Goal: Navigation & Orientation: Understand site structure

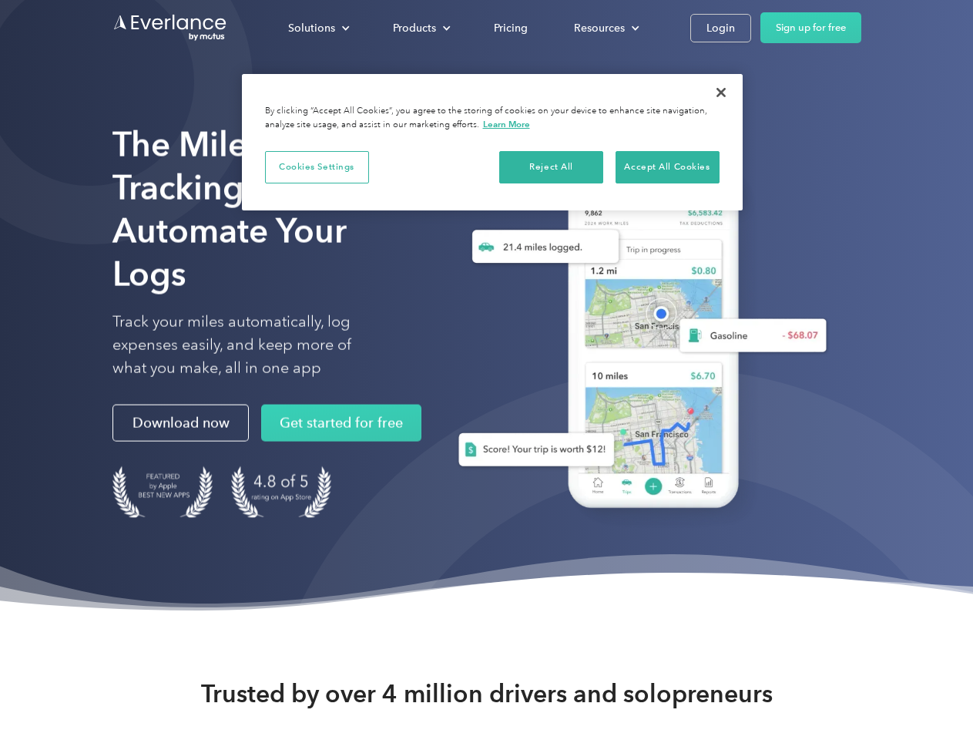
click at [318, 28] on div "Solutions" at bounding box center [311, 27] width 47 height 19
click at [420, 28] on div "Products" at bounding box center [414, 27] width 43 height 19
click at [605, 28] on div "Resources" at bounding box center [599, 27] width 51 height 19
click at [317, 166] on button "Cookies Settings" at bounding box center [317, 167] width 104 height 32
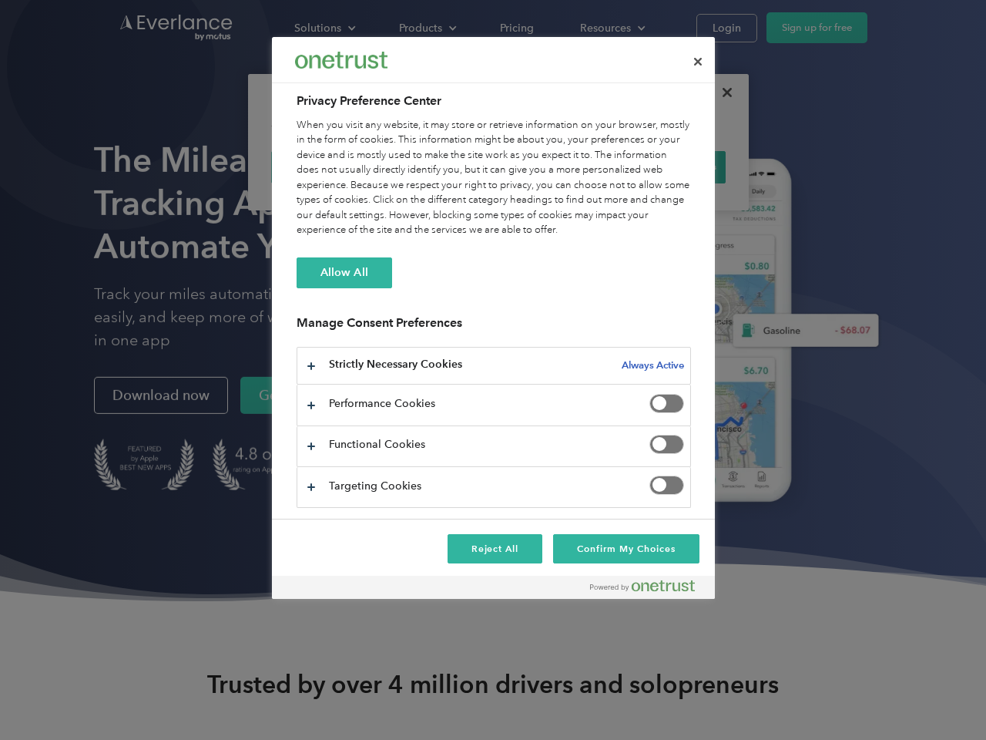
click at [552, 166] on div "When you visit any website, it may store or retrieve information on your browse…" at bounding box center [494, 178] width 395 height 120
click at [667, 166] on div "When you visit any website, it may store or retrieve information on your browse…" at bounding box center [494, 178] width 395 height 120
click at [721, 92] on div at bounding box center [493, 370] width 986 height 740
